Goal: Information Seeking & Learning: Find specific fact

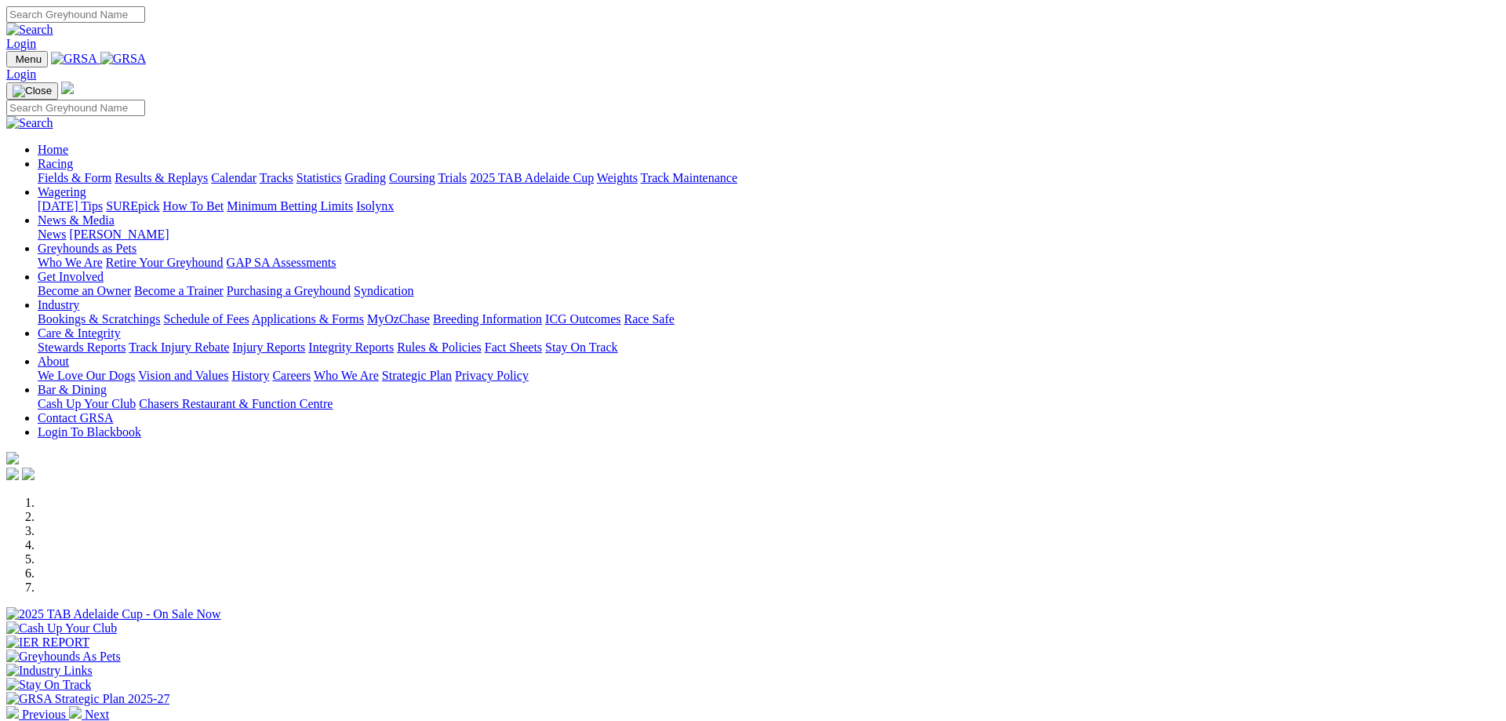
click at [73, 157] on link "Racing" at bounding box center [55, 163] width 35 height 13
click at [257, 171] on link "Calendar" at bounding box center [234, 177] width 46 height 13
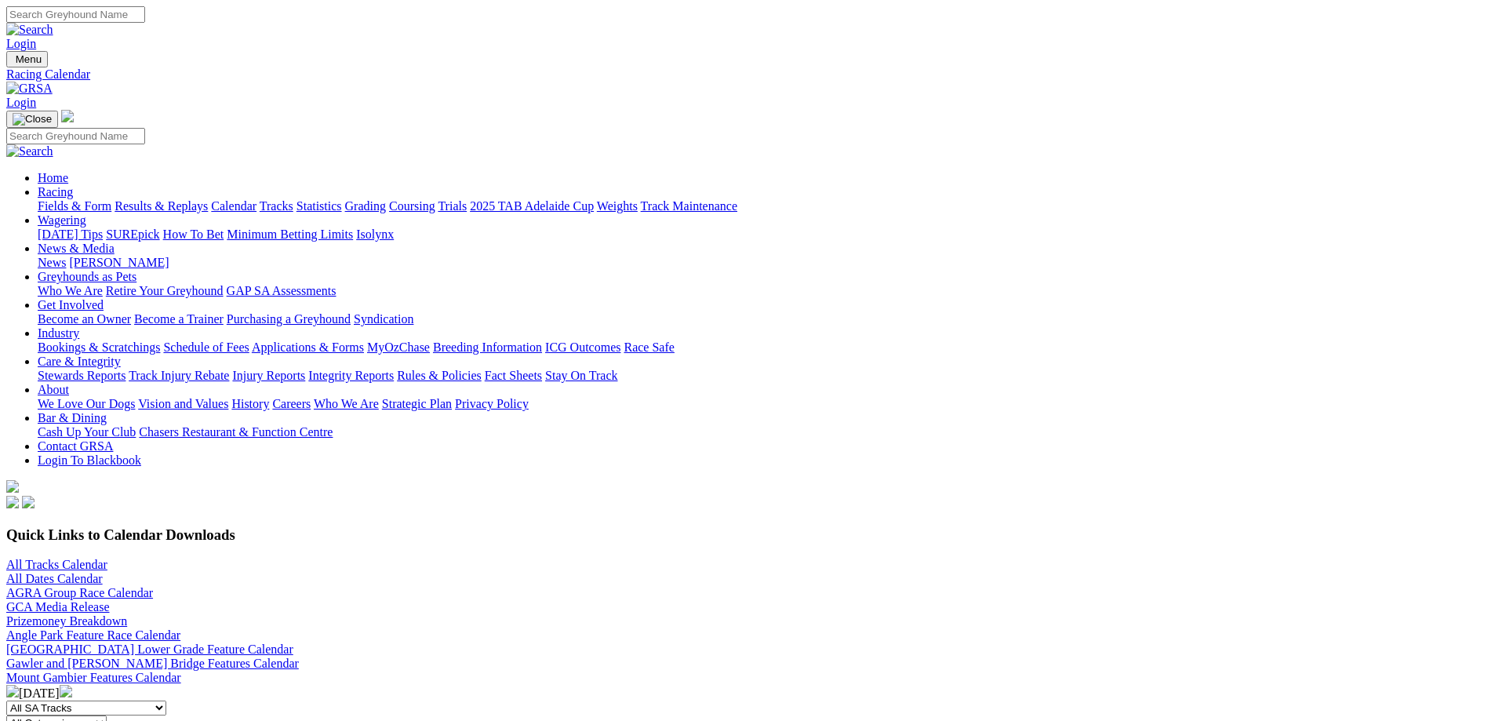
click at [111, 199] on link "Fields & Form" at bounding box center [75, 205] width 74 height 13
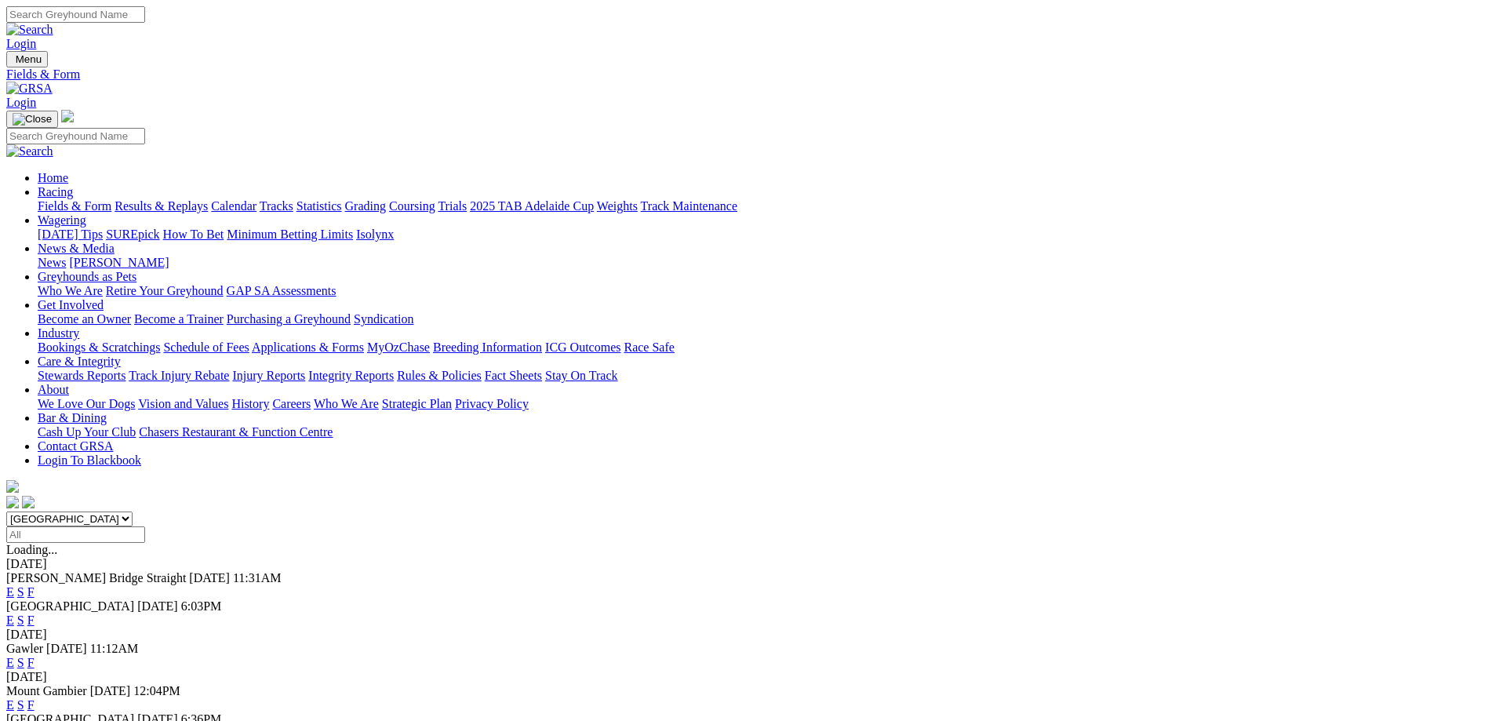
click at [342, 199] on link "Statistics" at bounding box center [320, 205] width 46 height 13
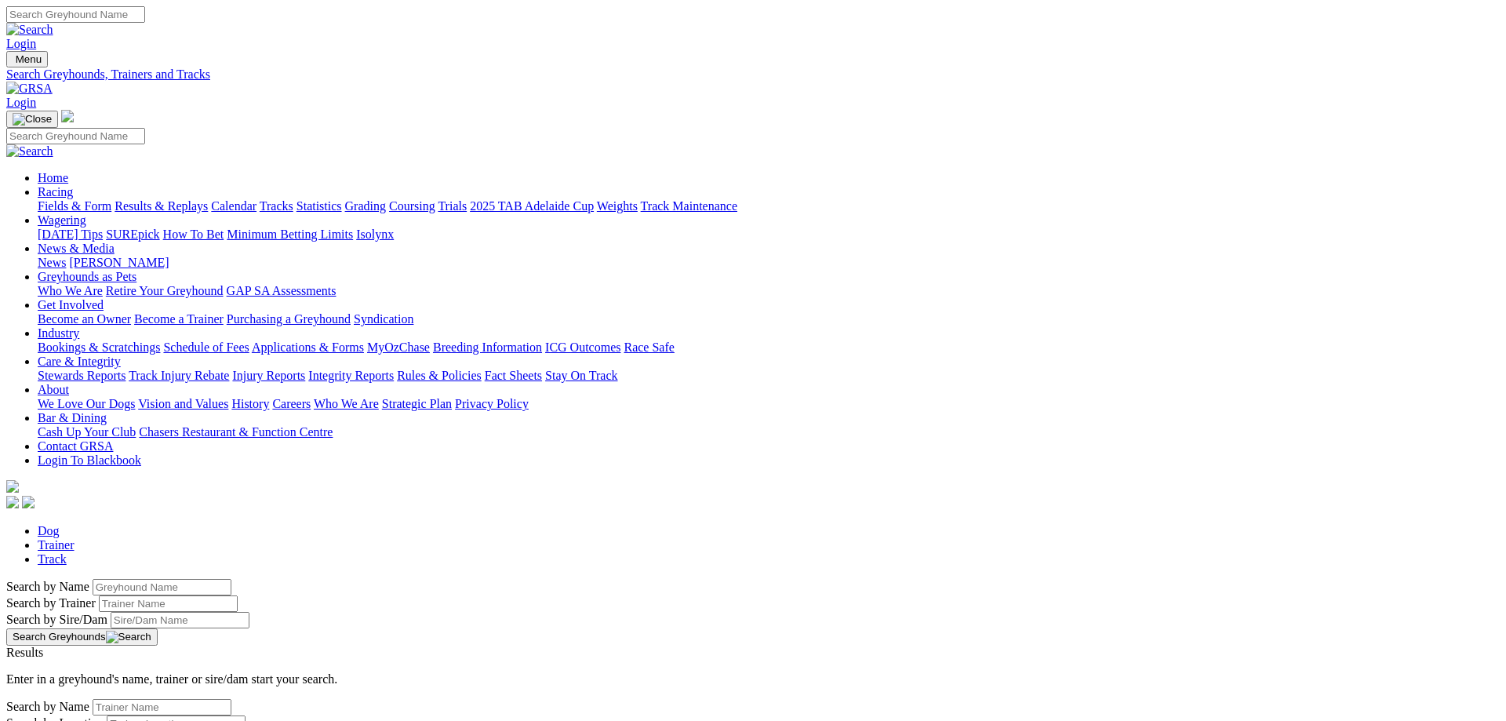
click at [238, 595] on input "Search by Trainer name" at bounding box center [168, 603] width 139 height 16
click at [231, 579] on input "Search by Greyhound name" at bounding box center [162, 587] width 139 height 16
type input "glenageary"
click at [158, 628] on button "Search Greyhounds" at bounding box center [81, 636] width 151 height 17
click at [64, 660] on link "Glenageary" at bounding box center [35, 666] width 58 height 13
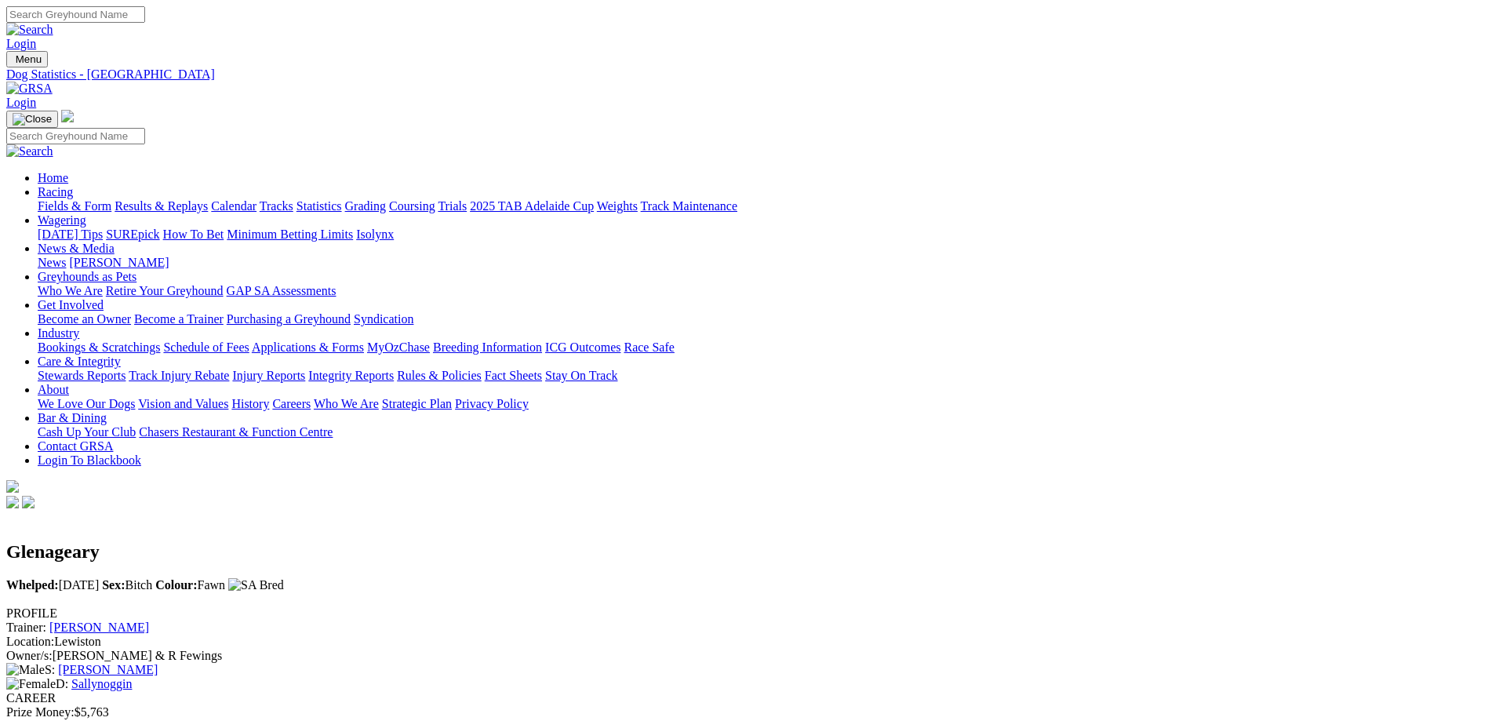
click at [111, 199] on link "Fields & Form" at bounding box center [75, 205] width 74 height 13
